Goal: Information Seeking & Learning: Learn about a topic

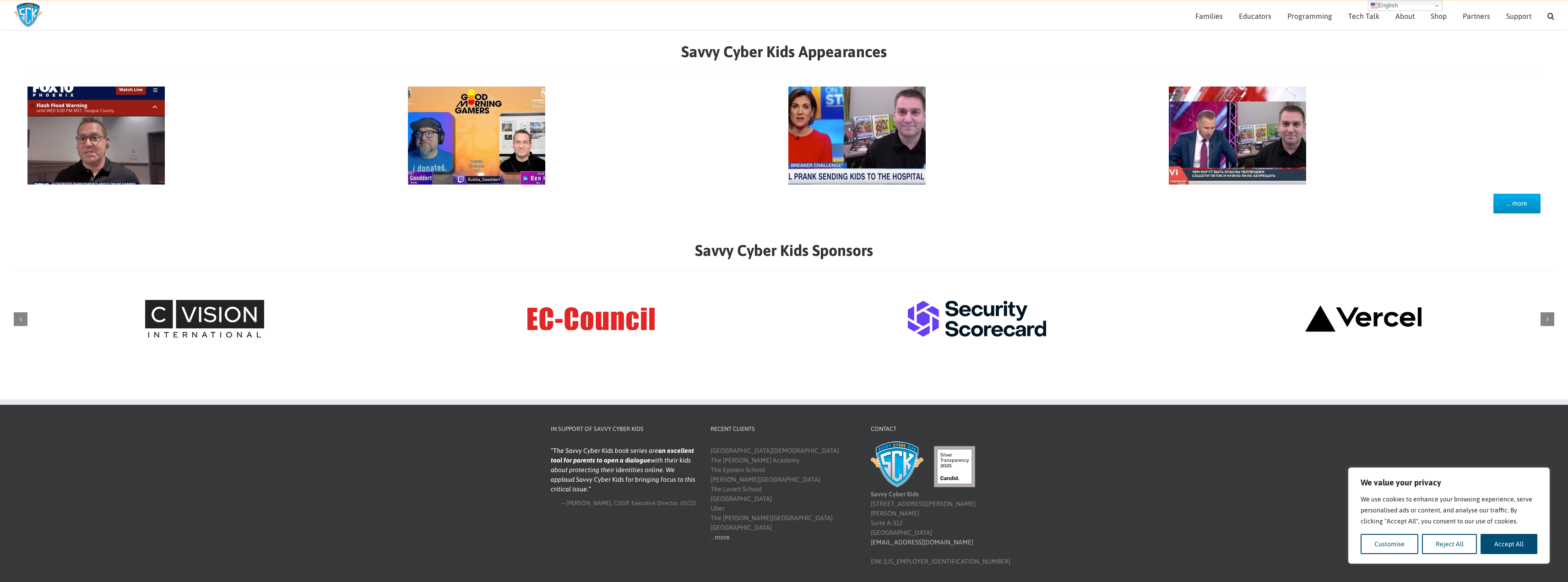
scroll to position [852, 0]
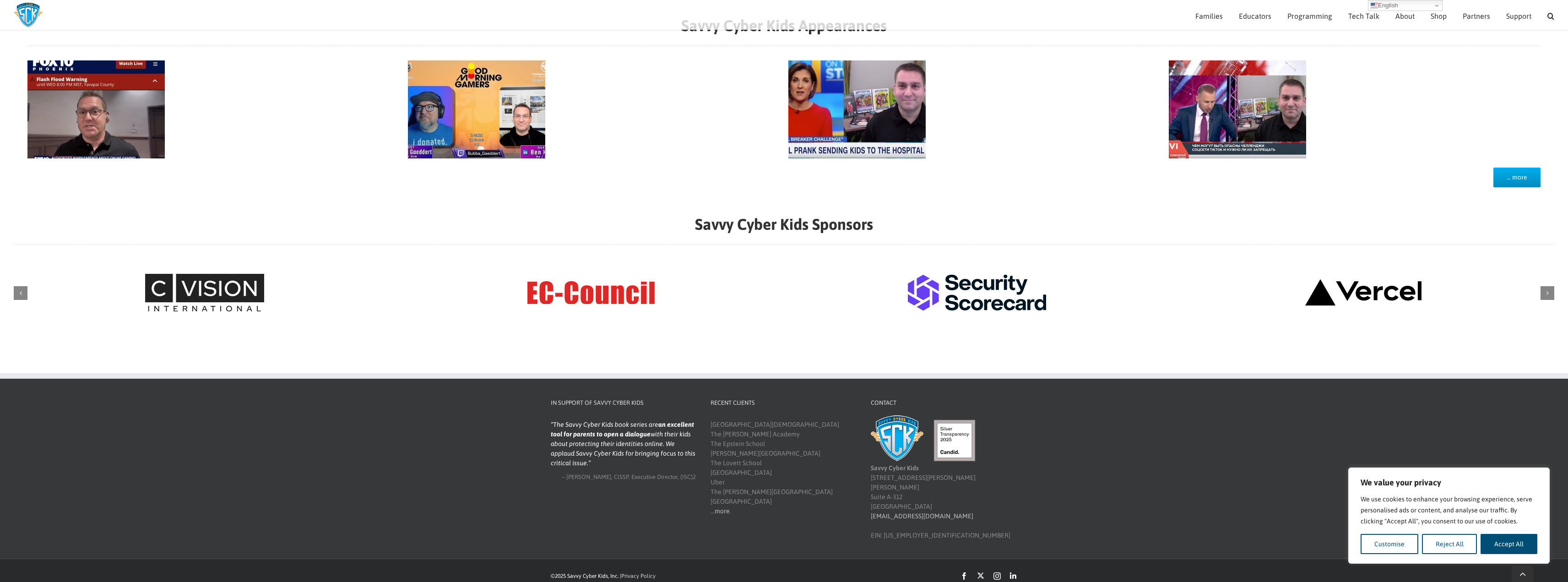
drag, startPoint x: 408, startPoint y: 316, endPoint x: 381, endPoint y: 323, distance: 27.9
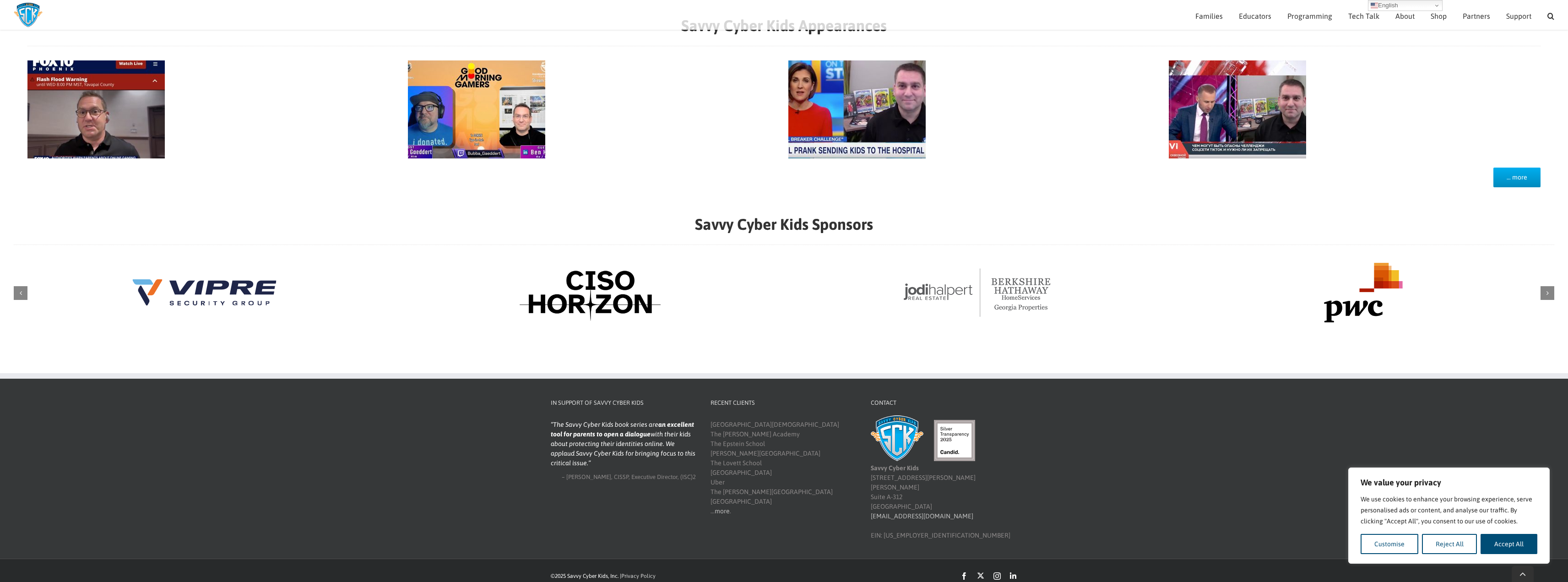
drag, startPoint x: 381, startPoint y: 323, endPoint x: 349, endPoint y: 323, distance: 32.0
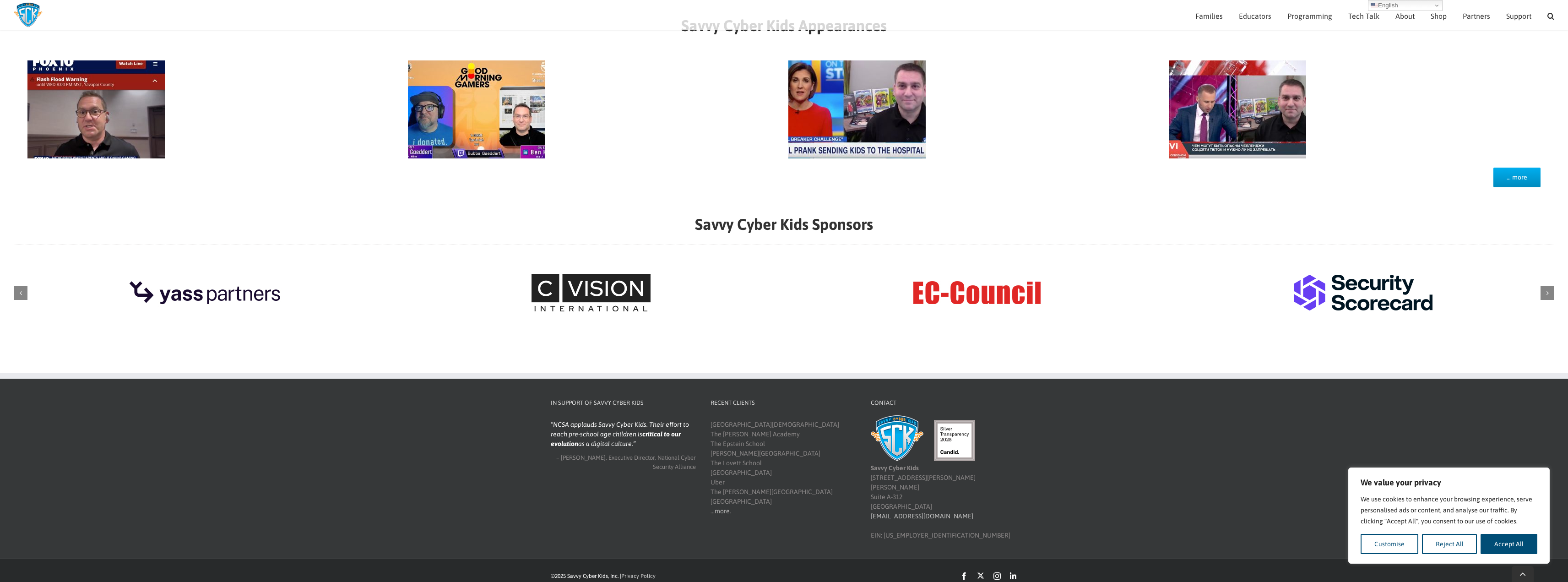
drag, startPoint x: 816, startPoint y: 525, endPoint x: 783, endPoint y: 542, distance: 37.1
click at [783, 542] on footer "In Support of Savvy Cyber Kids Ionic Security is pleased to support Savvy Cyber…" at bounding box center [784, 465] width 1568 height 186
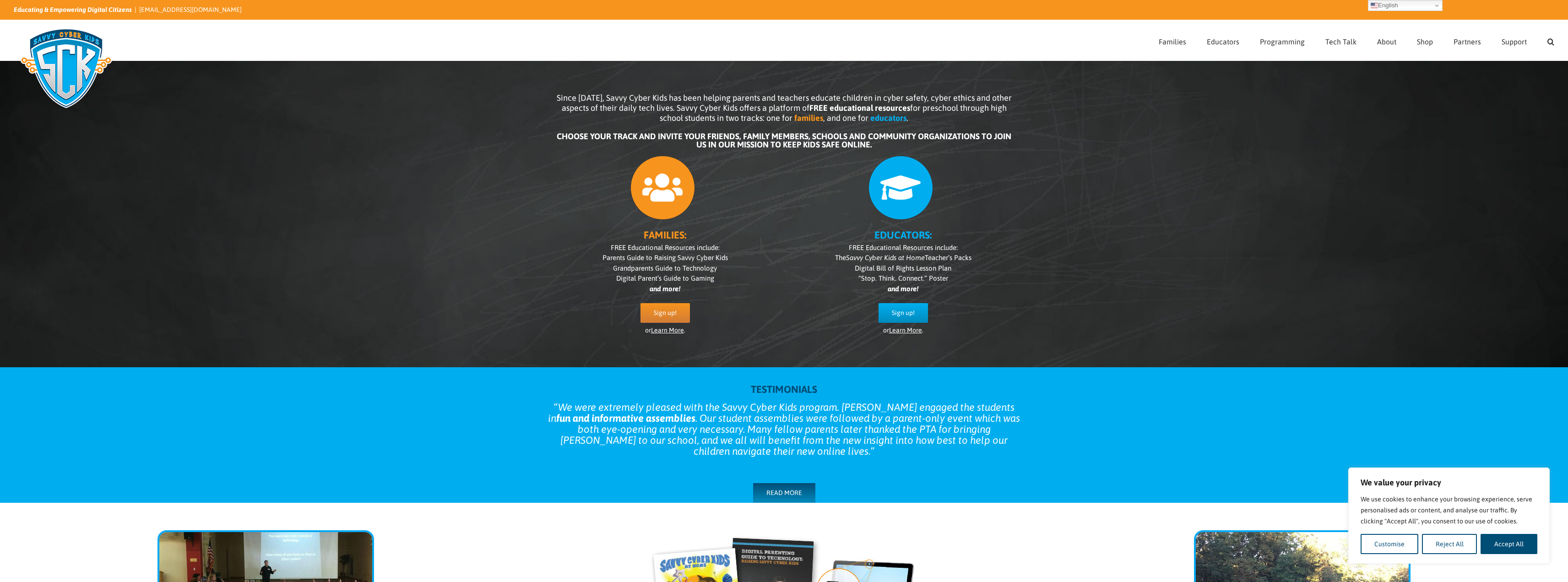
scroll to position [0, 0]
click at [1459, 546] on button "Reject All" at bounding box center [1449, 544] width 56 height 20
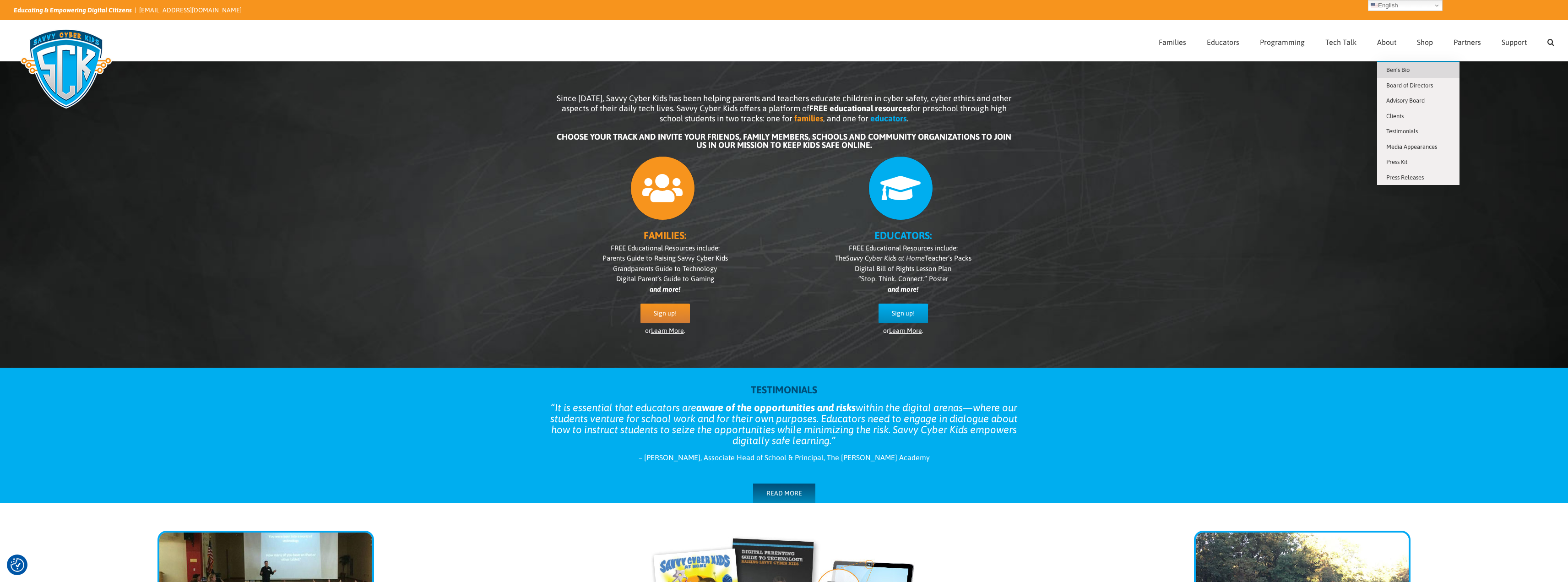
click at [1401, 76] on link "Ben’s Bio" at bounding box center [1418, 70] width 82 height 15
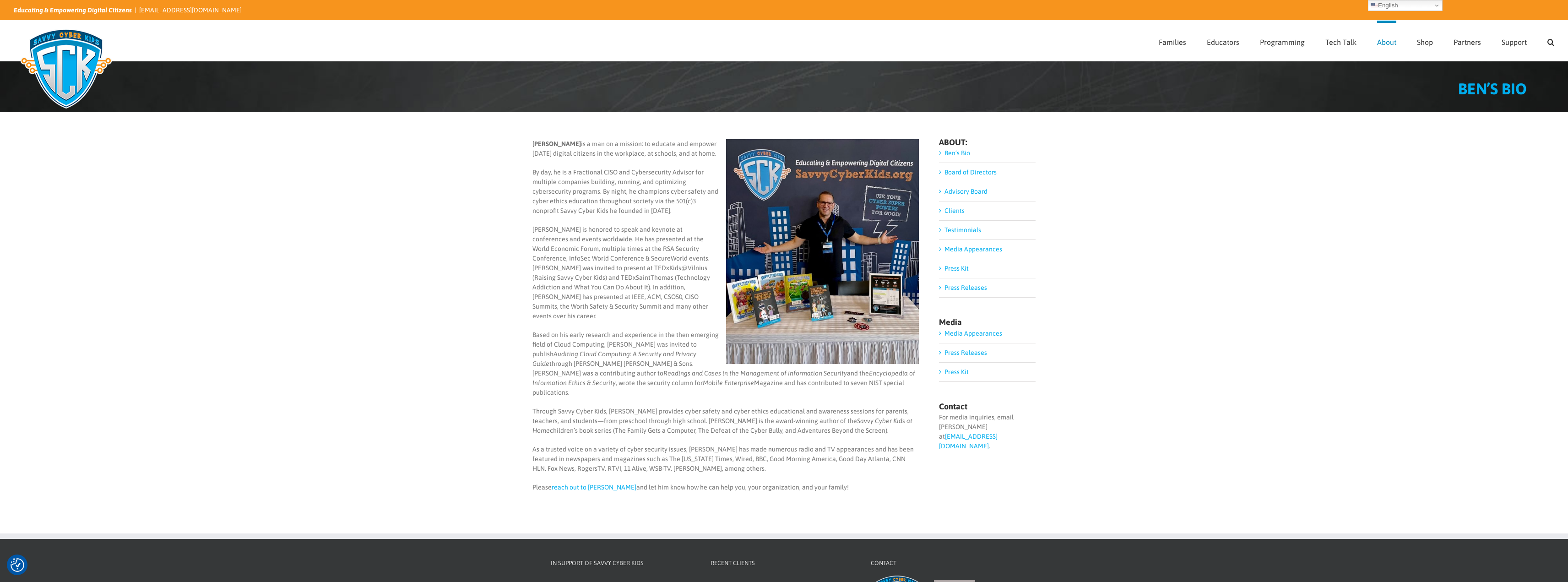
click at [541, 146] on b "[PERSON_NAME]" at bounding box center [557, 143] width 48 height 7
copy b "Ben"
click at [944, 207] on link "Clients" at bounding box center [954, 211] width 20 height 7
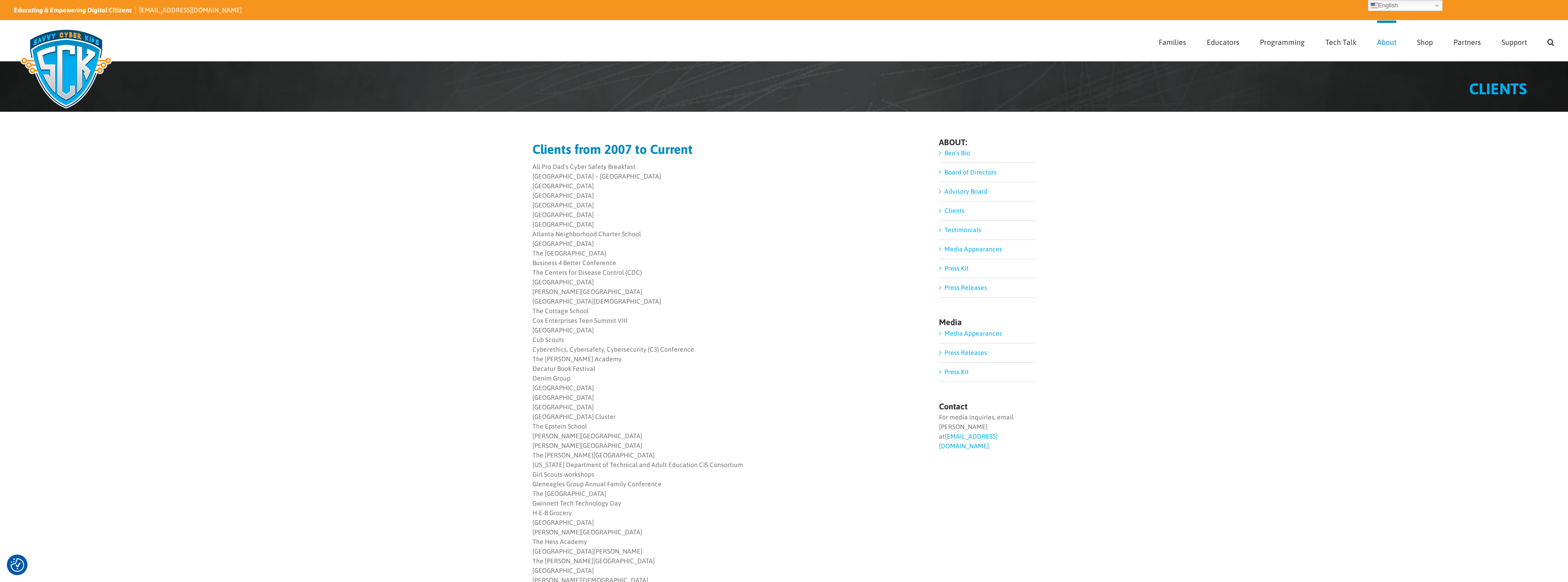
drag, startPoint x: 774, startPoint y: 239, endPoint x: 722, endPoint y: 237, distance: 52.0
drag, startPoint x: 722, startPoint y: 237, endPoint x: 707, endPoint y: 237, distance: 15.0
click at [707, 237] on div "American International School – Hong Kong Arbor Montessori School Ashford Park …" at bounding box center [726, 210] width 387 height 77
click at [972, 170] on link "Board of Directors" at bounding box center [970, 172] width 52 height 7
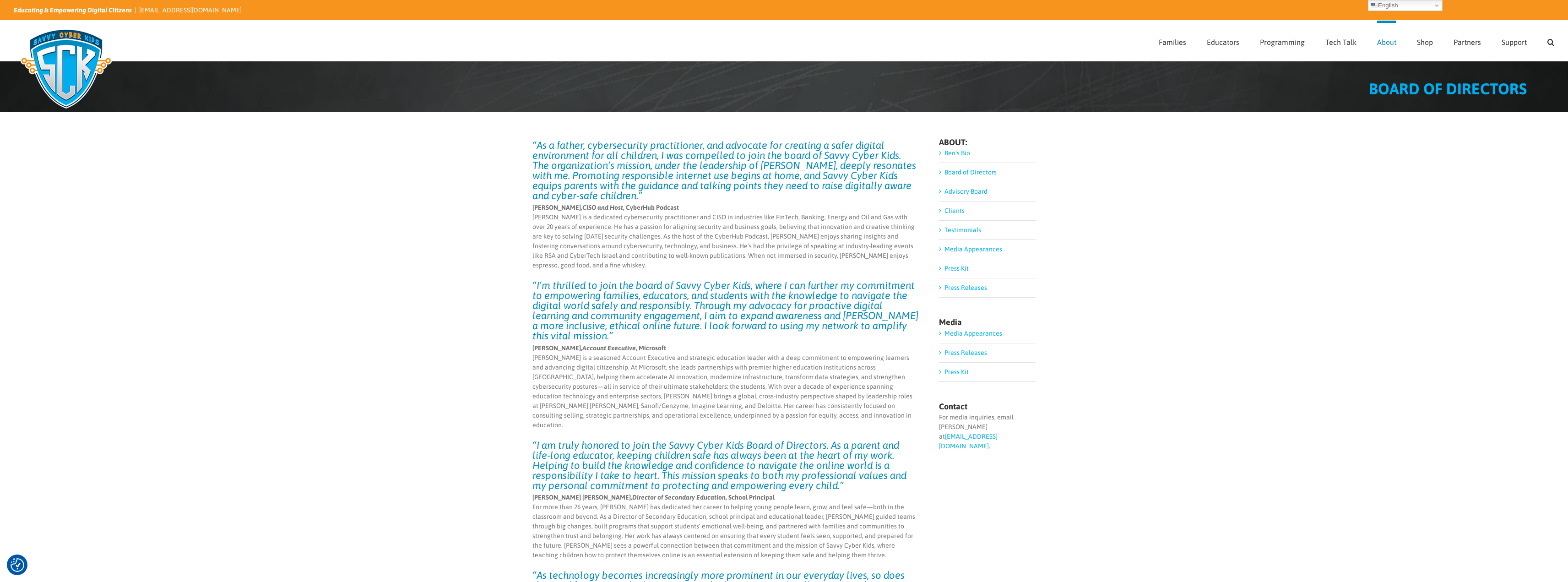
click at [965, 191] on link "Advisory Board" at bounding box center [966, 191] width 43 height 7
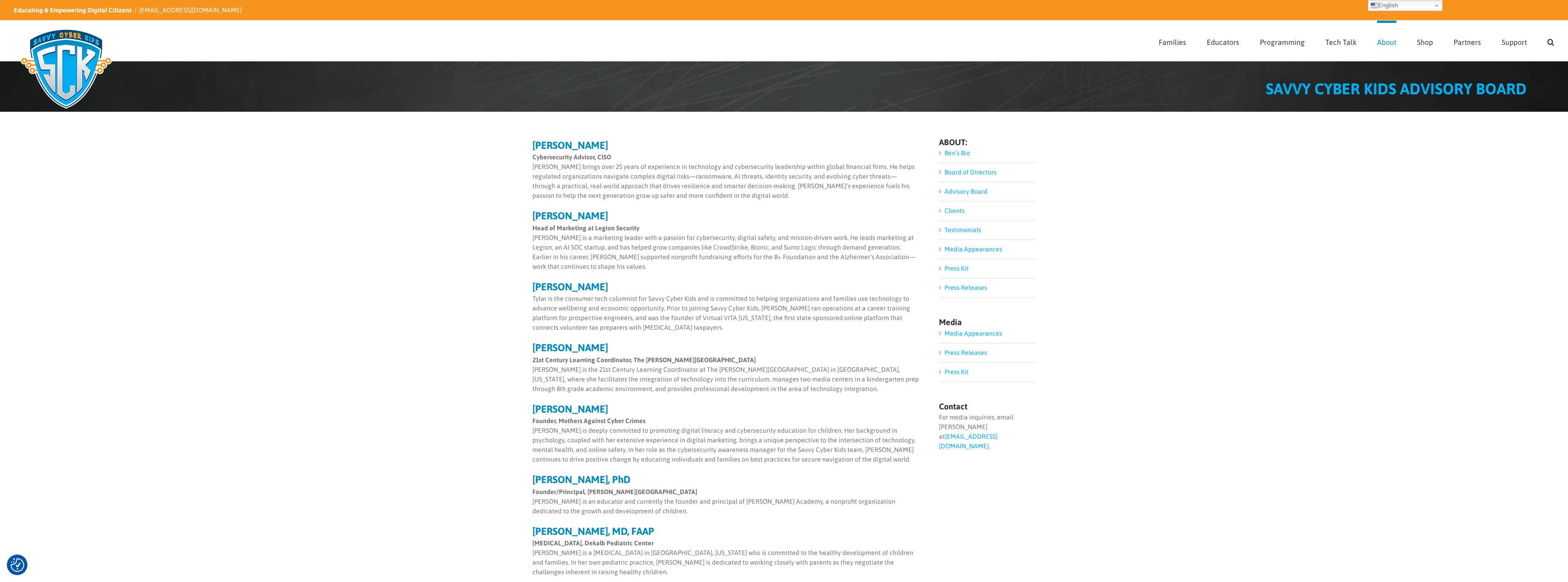
drag, startPoint x: 801, startPoint y: 220, endPoint x: 772, endPoint y: 226, distance: 29.6
click at [772, 226] on p "Head of Marketing at Legion Security [PERSON_NAME] is a marketing leader with a…" at bounding box center [726, 247] width 387 height 48
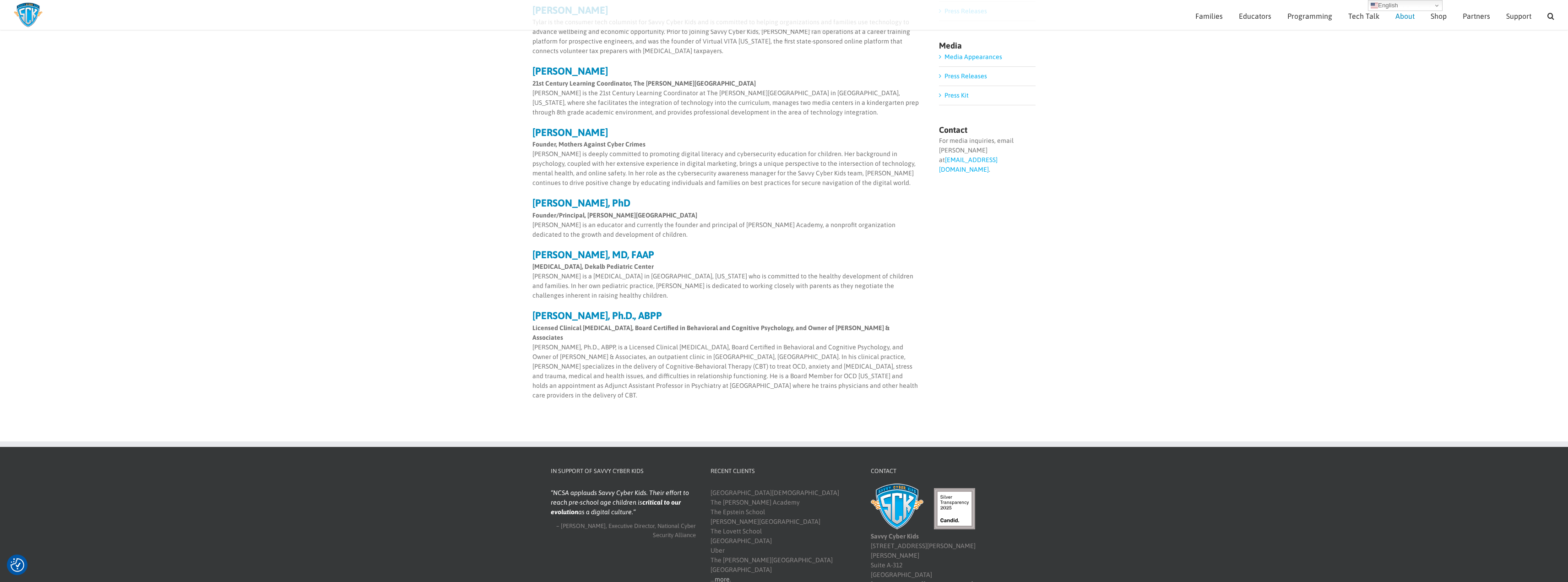
drag, startPoint x: 775, startPoint y: 228, endPoint x: 682, endPoint y: 243, distance: 94.2
click at [682, 243] on div "[PERSON_NAME] Cybersecurity Advisor, [PERSON_NAME] brings over 25 years of expe…" at bounding box center [726, 132] width 387 height 536
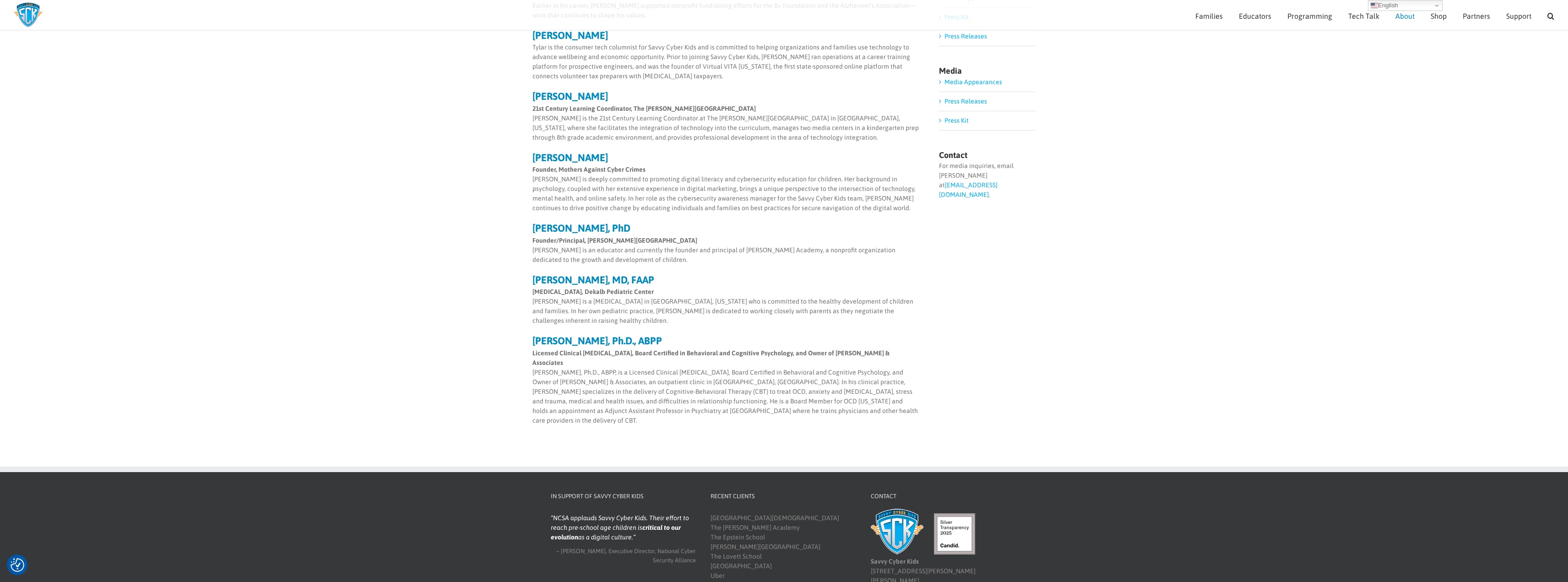
scroll to position [220, 0]
